Goal: Navigation & Orientation: Find specific page/section

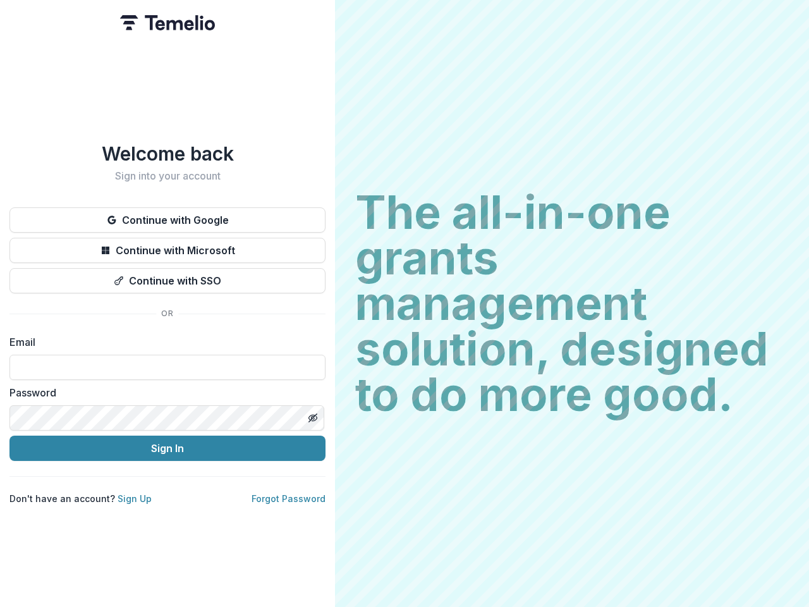
click at [405, 304] on h2 "The all-in-one grants management solution, designed to do more good." at bounding box center [572, 304] width 434 height 228
click at [168, 215] on button "Continue with Google" at bounding box center [167, 219] width 316 height 25
click at [168, 245] on button "Continue with Microsoft" at bounding box center [167, 250] width 316 height 25
click at [168, 276] on button "Continue with SSO" at bounding box center [167, 280] width 316 height 25
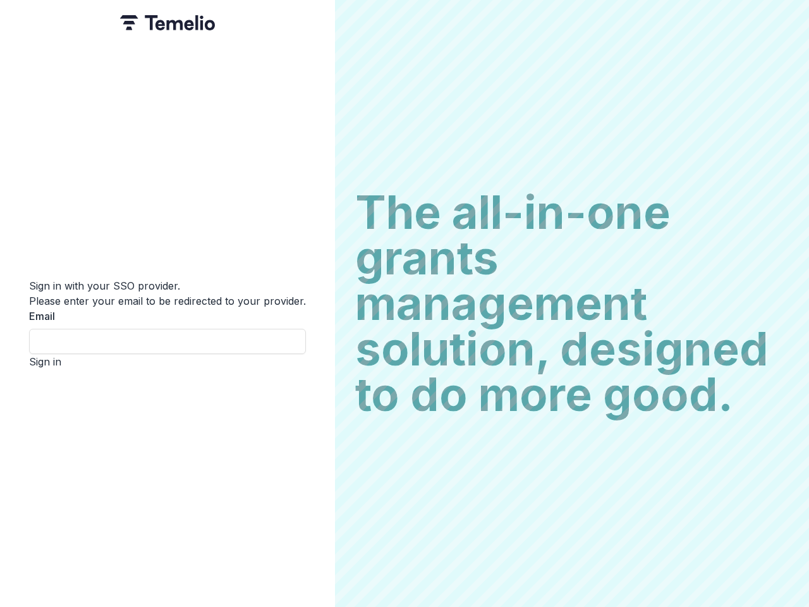
click at [312, 413] on div "Sign in with your SSO provider. Please enter your email to be redirected to you…" at bounding box center [167, 303] width 335 height 607
